Goal: Transaction & Acquisition: Purchase product/service

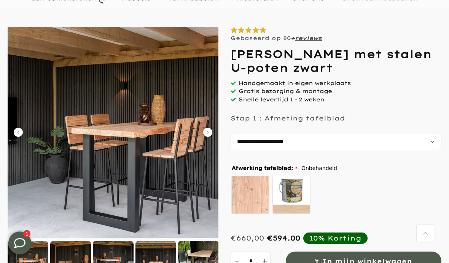
scroll to position [57, 0]
click at [21, 242] on icon at bounding box center [19, 242] width 11 height 11
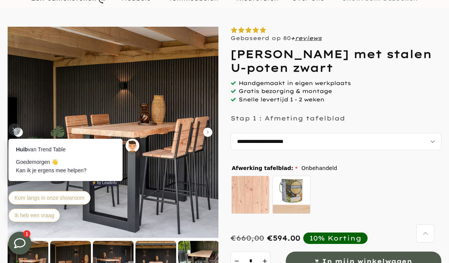
scroll to position [0, 0]
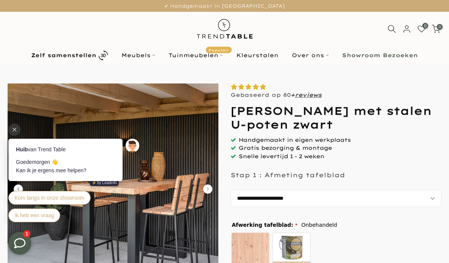
click at [382, 158] on div "Handgemaakt in eigen werkplaats Gratis bezorging & montage Snelle levertijd 1 -…" at bounding box center [336, 148] width 211 height 25
click at [391, 155] on div "Handgemaakt in eigen werkplaats Gratis bezorging & montage Snelle levertijd 1 -…" at bounding box center [336, 148] width 211 height 25
click at [368, 244] on div "Onbehandeld zelf behandelen - beits meegeleverd" at bounding box center [335, 253] width 209 height 42
